Goal: Task Accomplishment & Management: Use online tool/utility

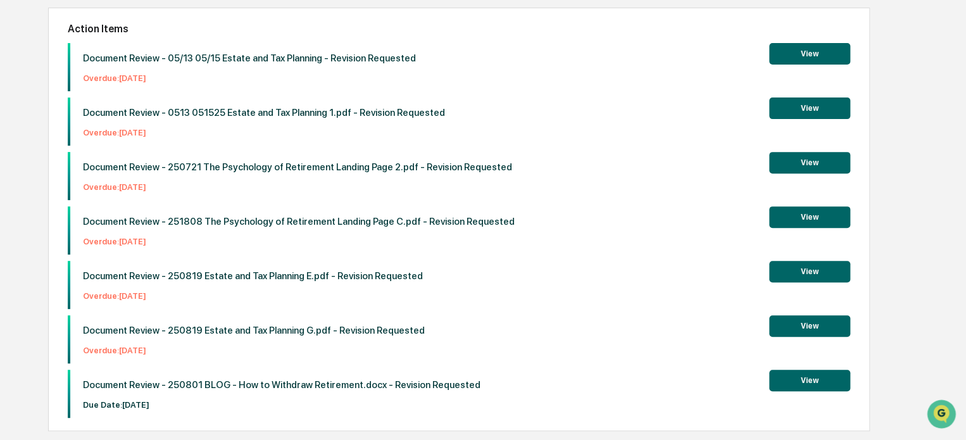
click at [796, 379] on button "View" at bounding box center [809, 381] width 81 height 22
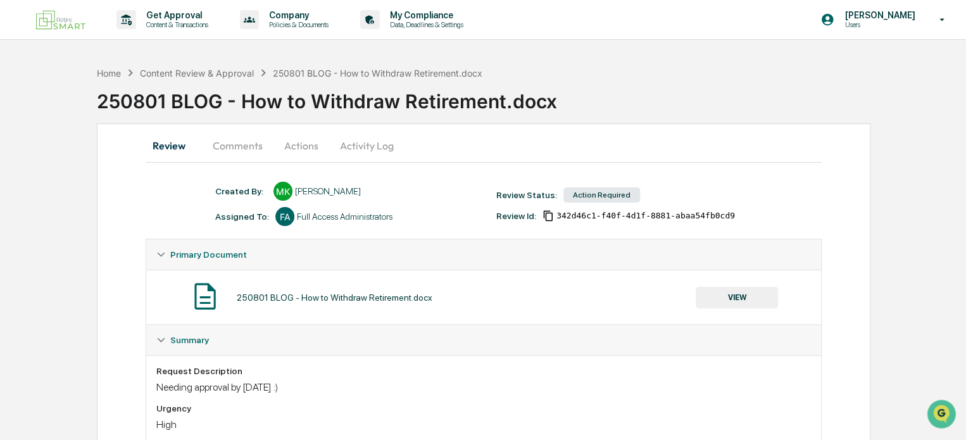
click at [235, 148] on button "Comments" at bounding box center [238, 145] width 70 height 30
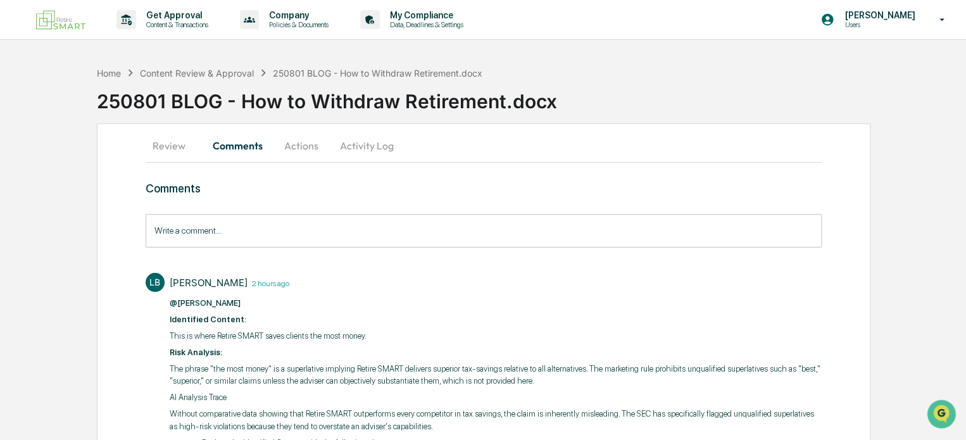
scroll to position [244, 0]
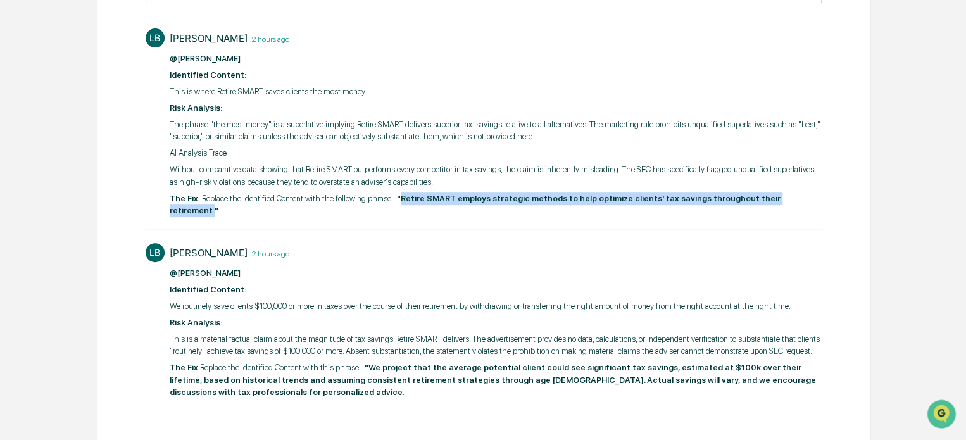
drag, startPoint x: 396, startPoint y: 199, endPoint x: 777, endPoint y: 203, distance: 381.0
click at [777, 203] on p "The Fix : Replace the Identified Content with the following phrase - "Retire SM…" at bounding box center [496, 204] width 652 height 25
copy strong "Retire SMART employs strategic methods to help optimize clients' tax savings th…"
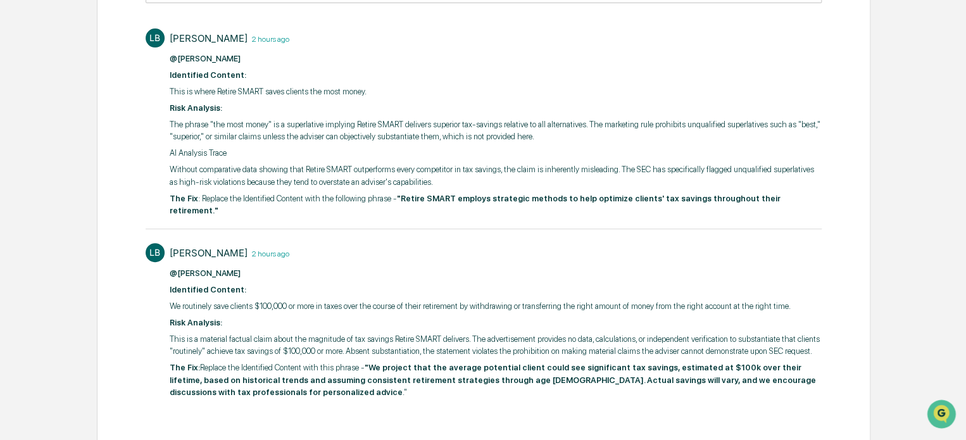
click at [387, 267] on p "@Mariah Kramer" at bounding box center [496, 273] width 652 height 13
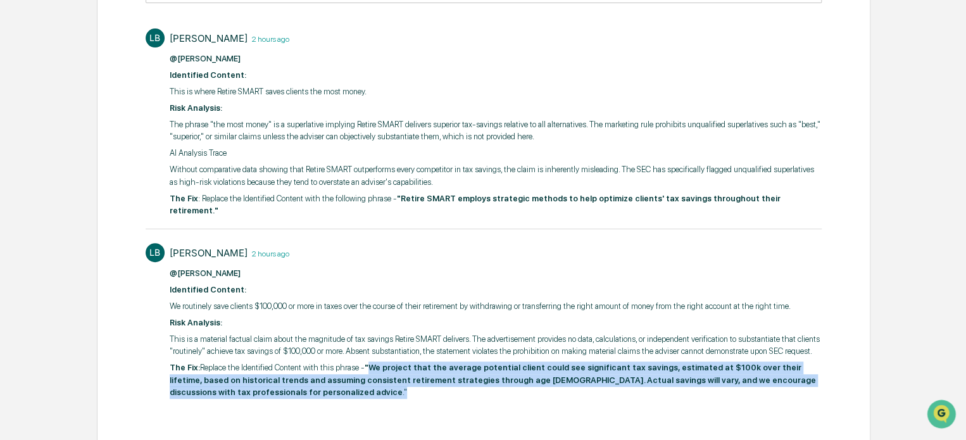
drag, startPoint x: 364, startPoint y: 354, endPoint x: 496, endPoint y: 382, distance: 135.2
click at [496, 382] on p "The Fix: Replace the Identified Content with this phrase - "We project that the…" at bounding box center [496, 379] width 652 height 37
copy p "We project that the average potential client could see significant tax savings,…"
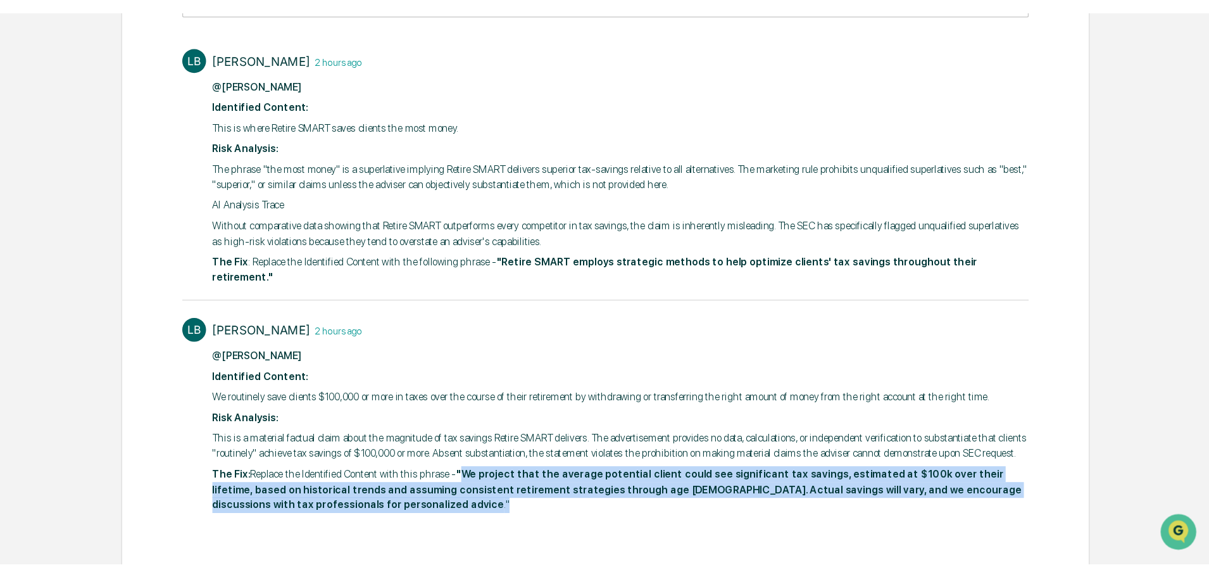
scroll to position [0, 0]
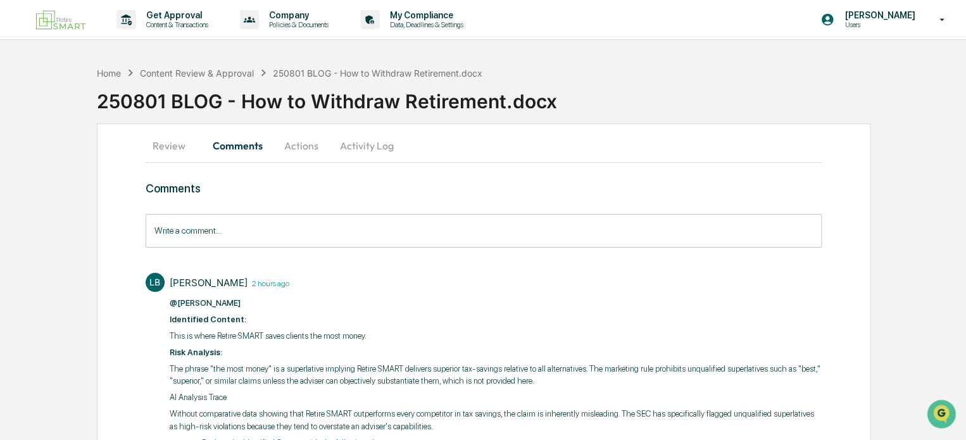
click at [534, 197] on div "Comments Write a comment... Write a comment... LB Lou Brooks 2 hours ago @Maria…" at bounding box center [484, 414] width 676 height 465
click at [163, 147] on button "Review" at bounding box center [174, 145] width 57 height 30
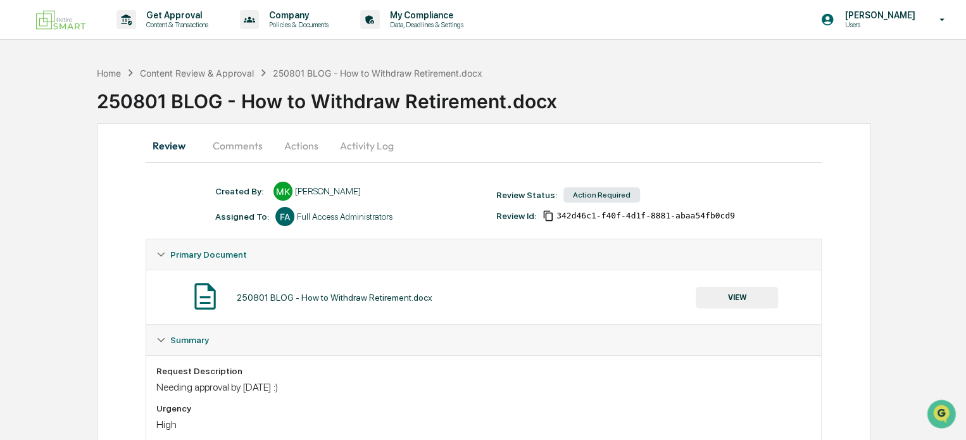
click at [346, 148] on button "Activity Log" at bounding box center [367, 145] width 74 height 30
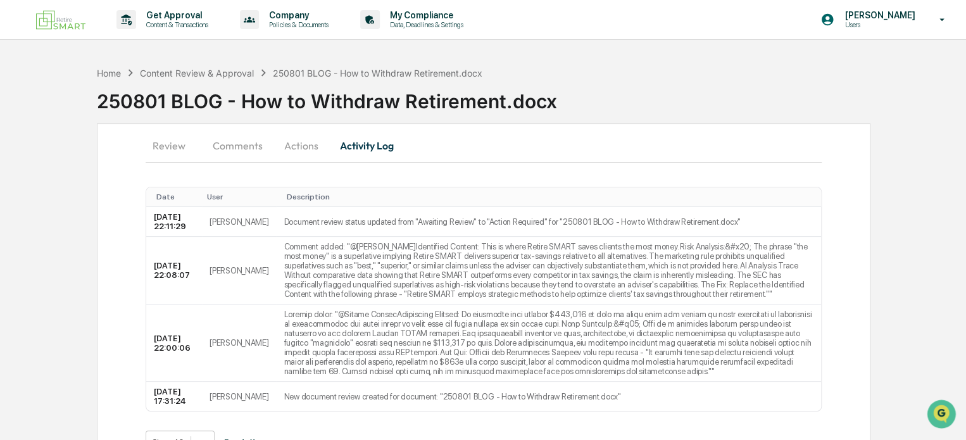
click at [292, 137] on button "Actions" at bounding box center [301, 145] width 57 height 30
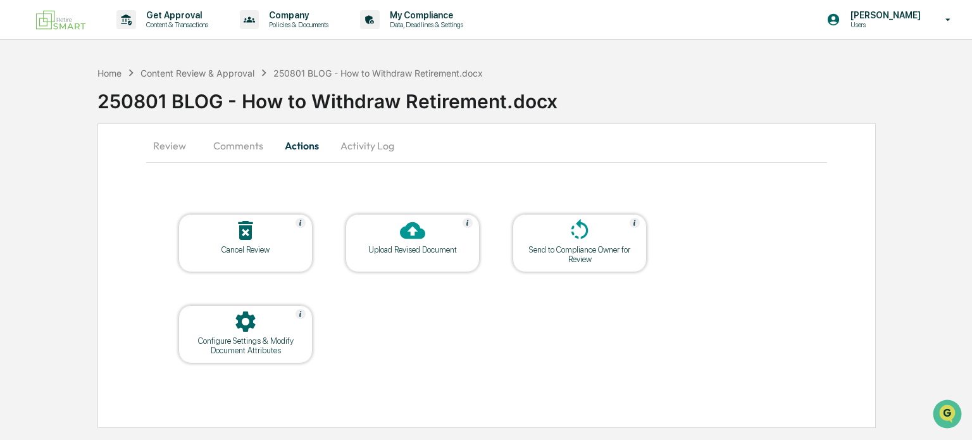
click at [433, 240] on div at bounding box center [412, 231] width 127 height 27
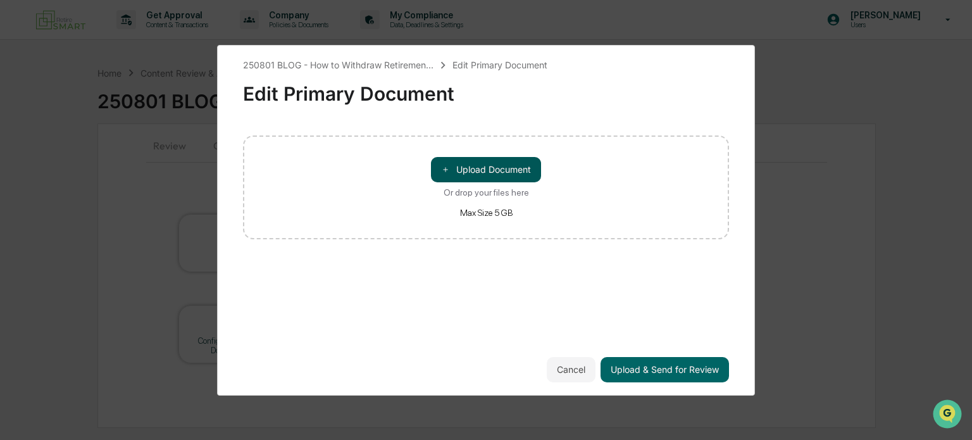
click at [468, 166] on button "＋ Upload Document" at bounding box center [486, 169] width 110 height 25
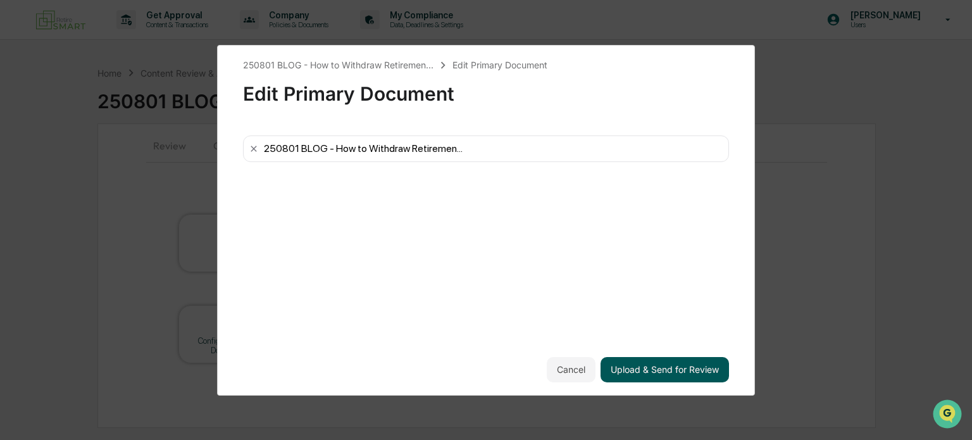
click at [670, 370] on button "Upload & Send for Review" at bounding box center [665, 369] width 128 height 25
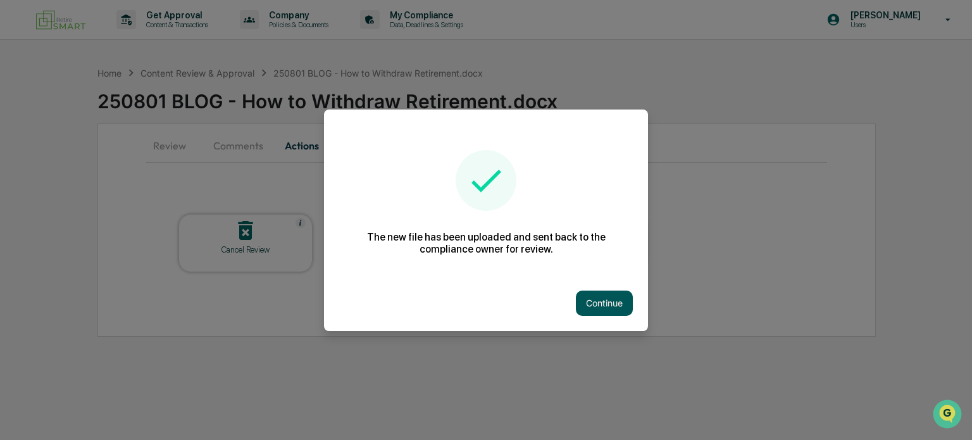
click at [594, 309] on button "Continue" at bounding box center [604, 302] width 57 height 25
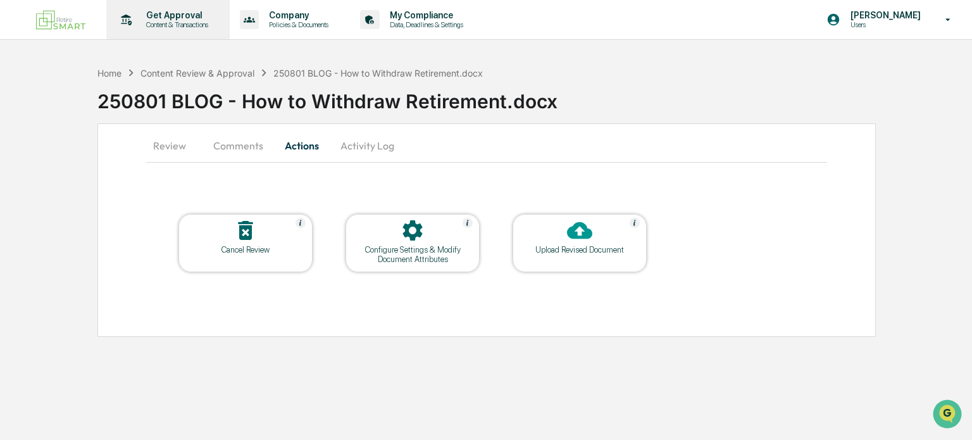
click at [166, 17] on p "Get Approval" at bounding box center [175, 15] width 78 height 10
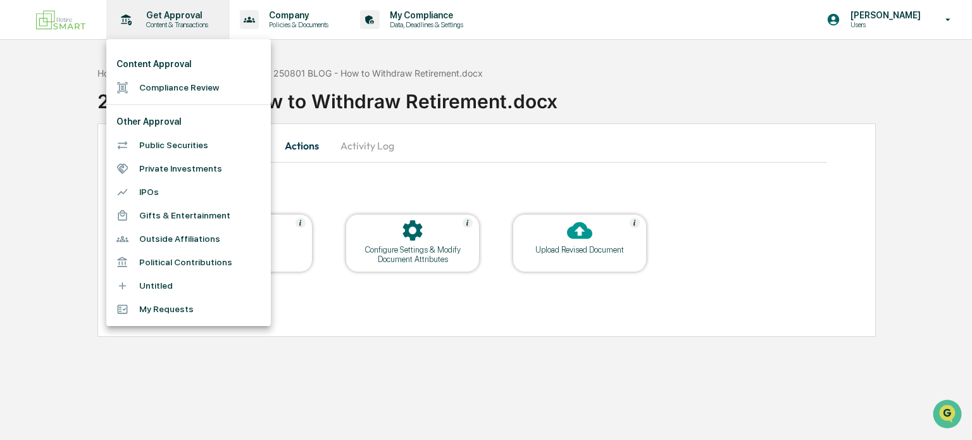
click at [166, 17] on div at bounding box center [486, 220] width 972 height 440
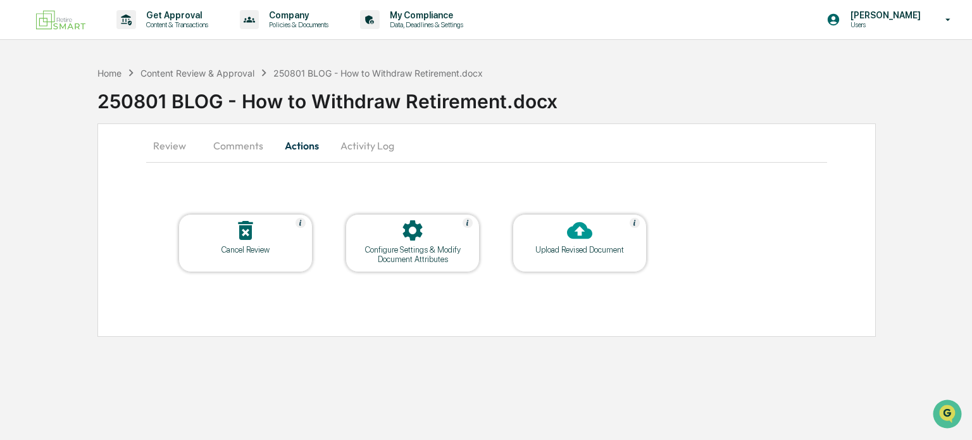
click at [623, 63] on div "Home Content Review & Approval 250801 BLOG - How to Withdraw Retirement.docx 25…" at bounding box center [534, 91] width 875 height 63
click at [144, 20] on p "Content & Transactions" at bounding box center [175, 24] width 78 height 9
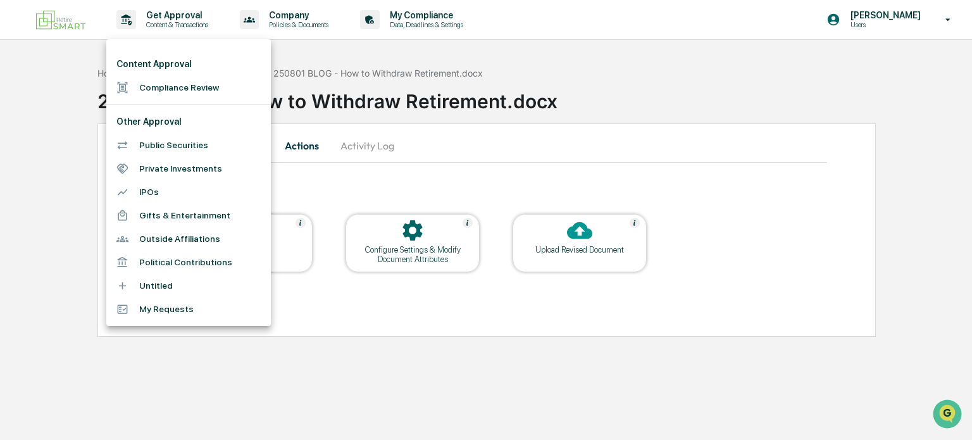
click at [195, 22] on div at bounding box center [486, 220] width 972 height 440
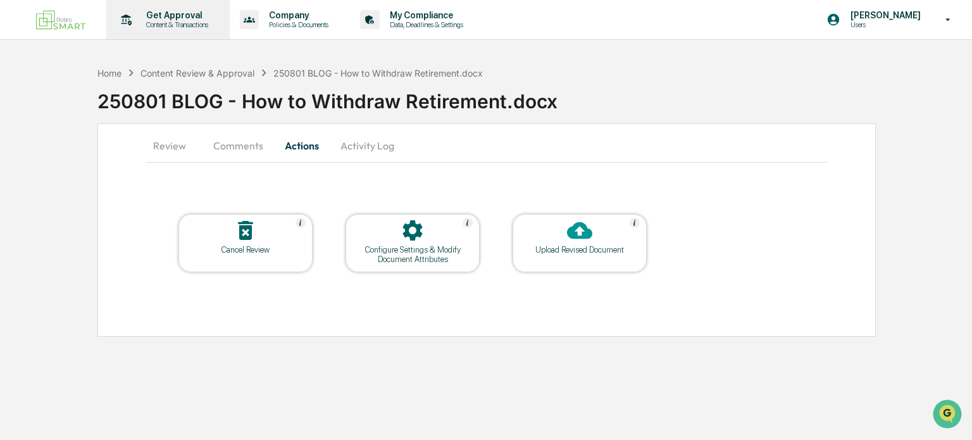
click at [159, 18] on p "Get Approval" at bounding box center [175, 15] width 78 height 10
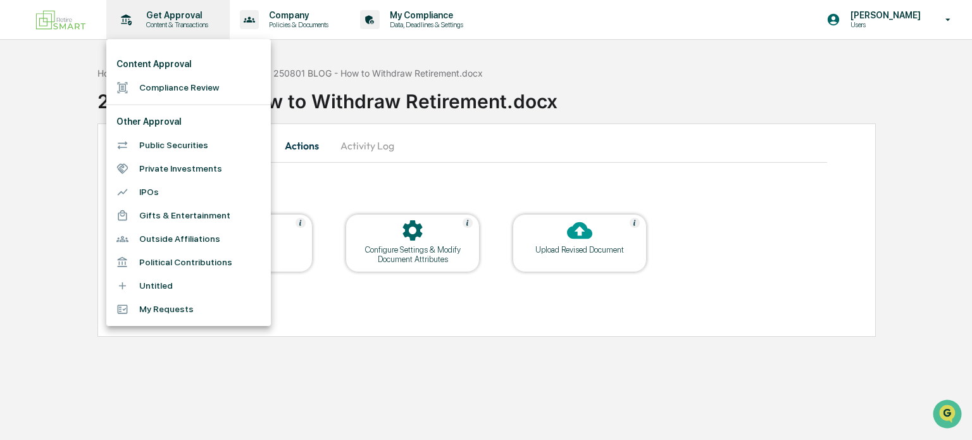
click at [159, 18] on div at bounding box center [486, 220] width 972 height 440
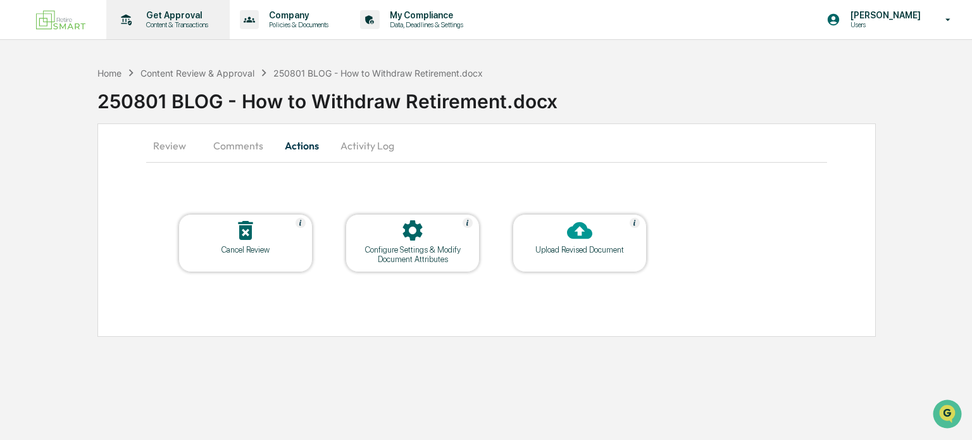
click at [172, 14] on p "Get Approval" at bounding box center [175, 15] width 78 height 10
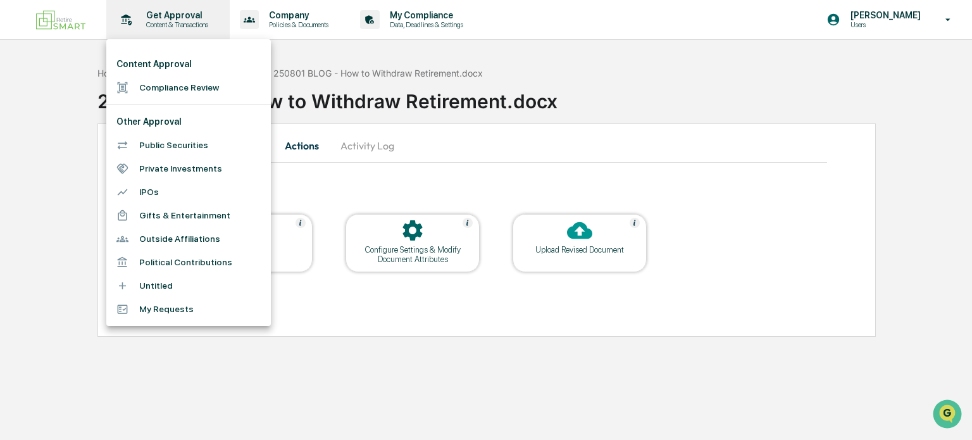
click at [172, 14] on div at bounding box center [486, 220] width 972 height 440
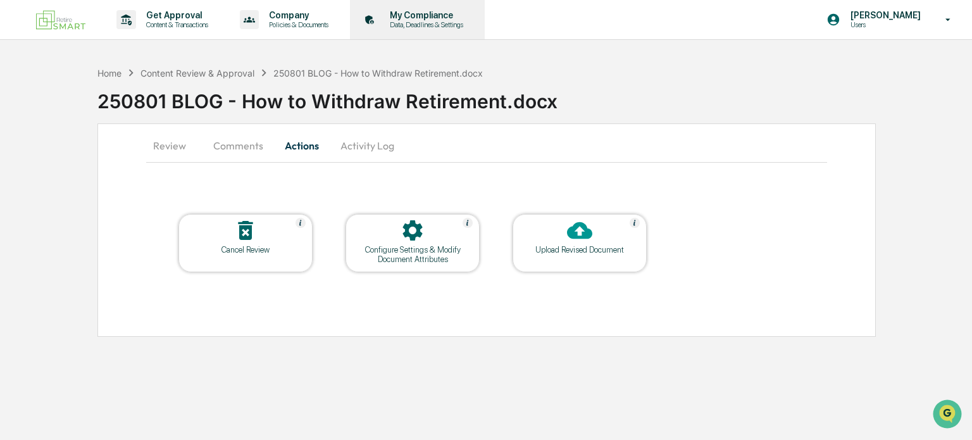
click at [432, 11] on p "My Compliance" at bounding box center [425, 15] width 90 height 10
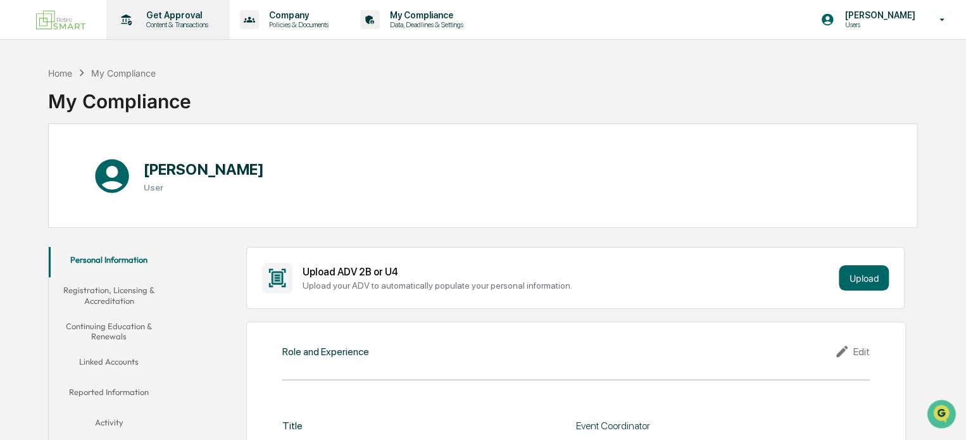
click at [154, 14] on p "Get Approval" at bounding box center [175, 15] width 78 height 10
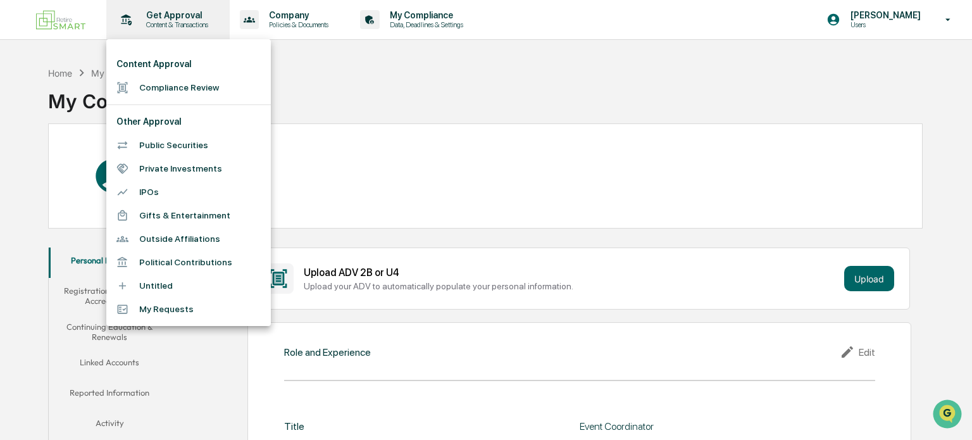
click at [154, 14] on div at bounding box center [486, 220] width 972 height 440
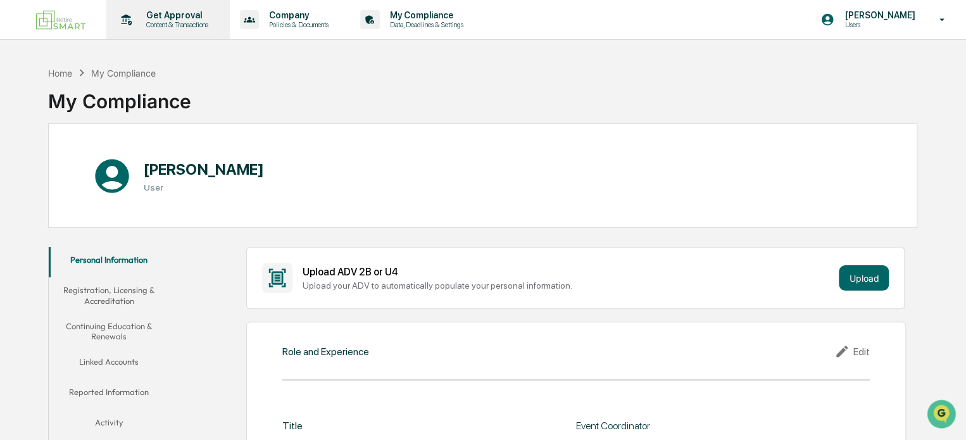
click at [144, 10] on p "Get Approval" at bounding box center [175, 15] width 78 height 10
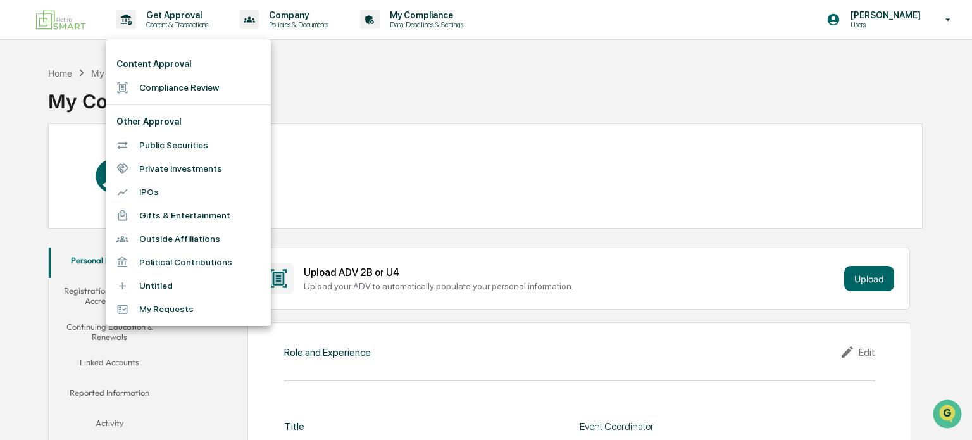
click at [182, 89] on li "Compliance Review" at bounding box center [188, 87] width 165 height 23
